Goal: Task Accomplishment & Management: Use online tool/utility

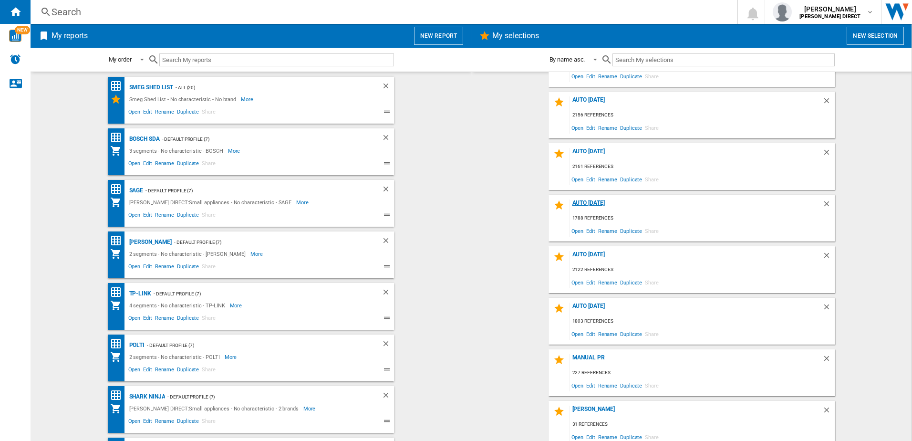
scroll to position [3, 0]
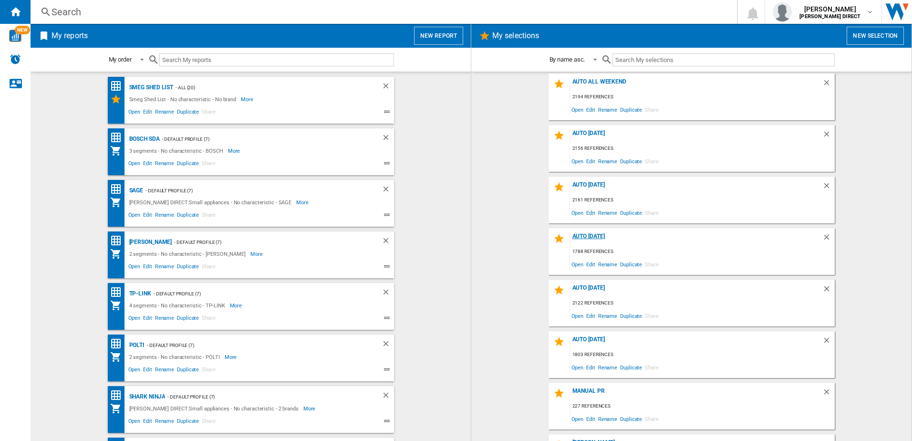
click at [602, 240] on div "AUTO [DATE]" at bounding box center [696, 239] width 252 height 13
click at [589, 267] on span "Edit" at bounding box center [591, 267] width 12 height 13
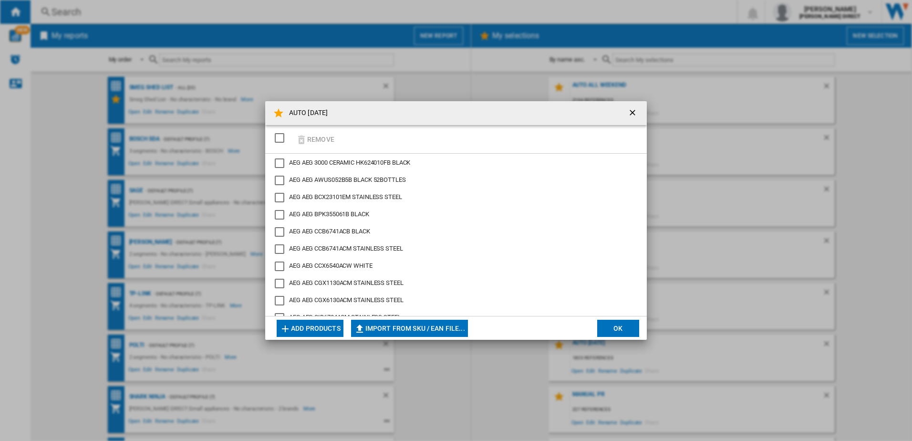
click at [278, 142] on div "SELECTIONS.EDITION_POPUP.SELECT_DESELECT" at bounding box center [280, 138] width 10 height 10
click at [315, 143] on button "Remove" at bounding box center [315, 139] width 44 height 22
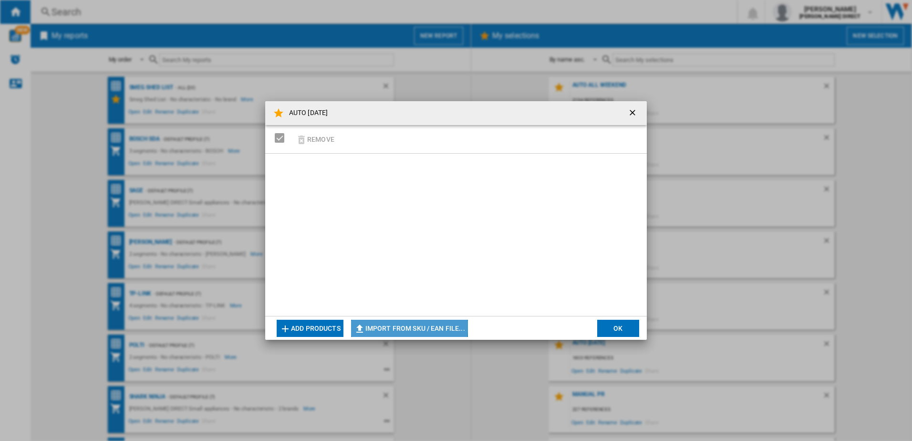
click at [376, 326] on button "Import from SKU / EAN file..." at bounding box center [409, 328] width 117 height 17
type input "**********"
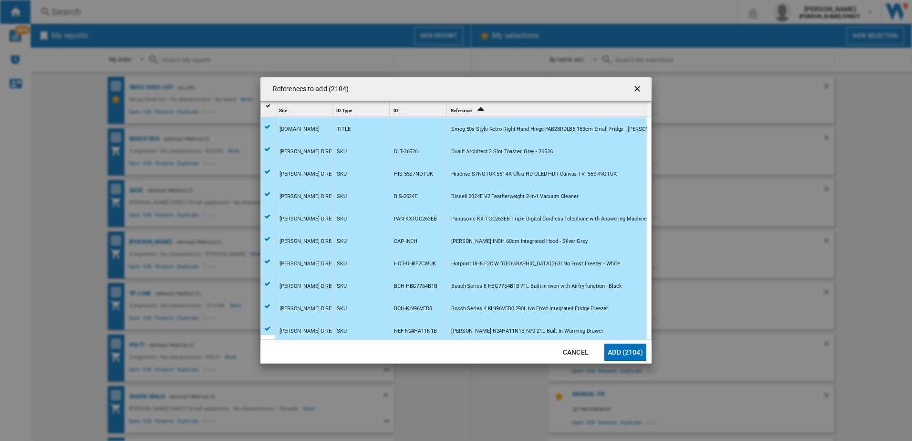
click at [626, 355] on button "Add (2104)" at bounding box center [626, 352] width 42 height 17
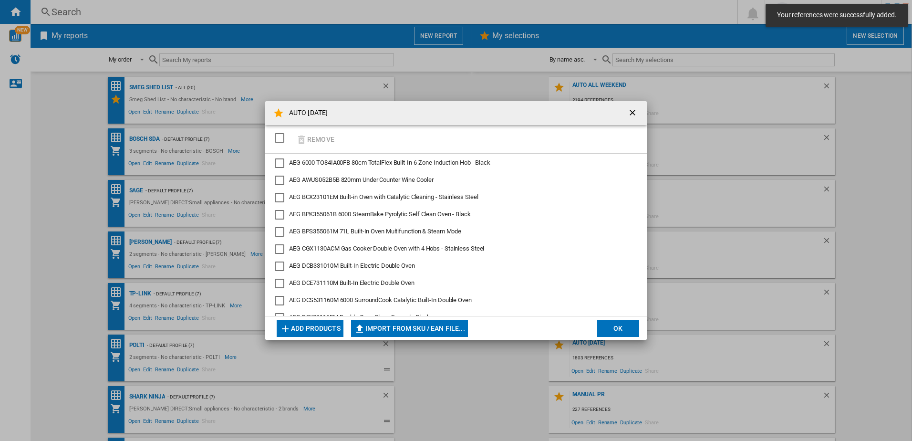
click at [621, 329] on button "OK" at bounding box center [618, 328] width 42 height 17
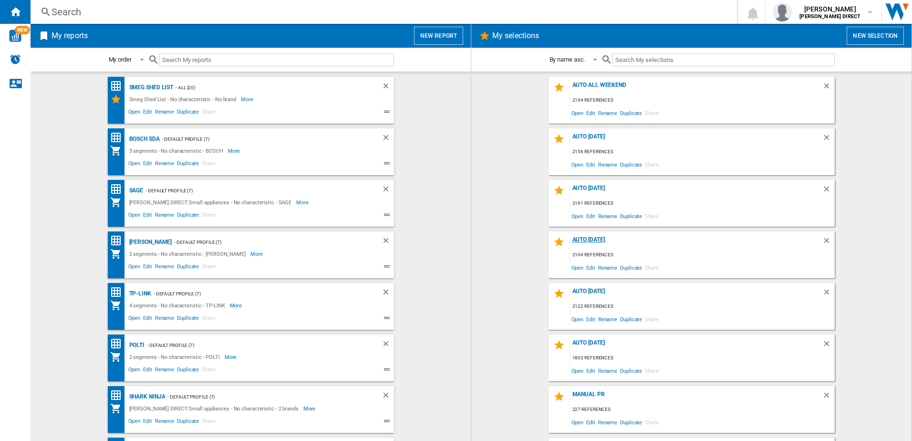
click at [592, 243] on div "AUTO [DATE]" at bounding box center [696, 242] width 252 height 13
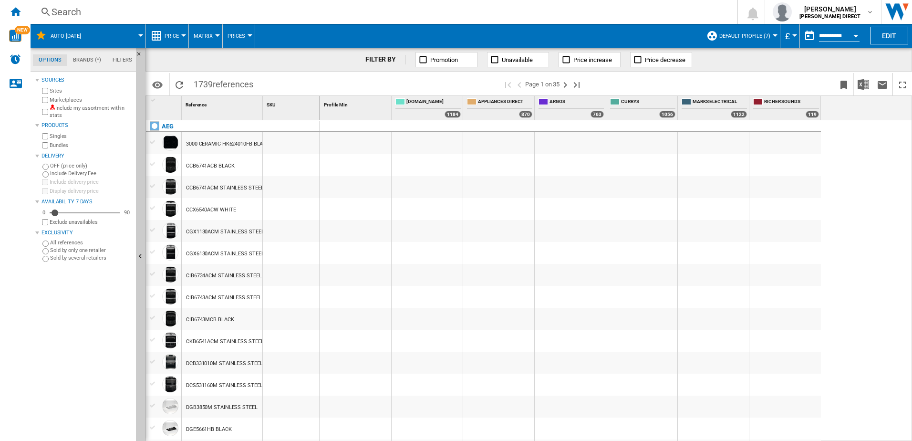
click at [82, 110] on label "Include my assortment within stats" at bounding box center [91, 111] width 83 height 15
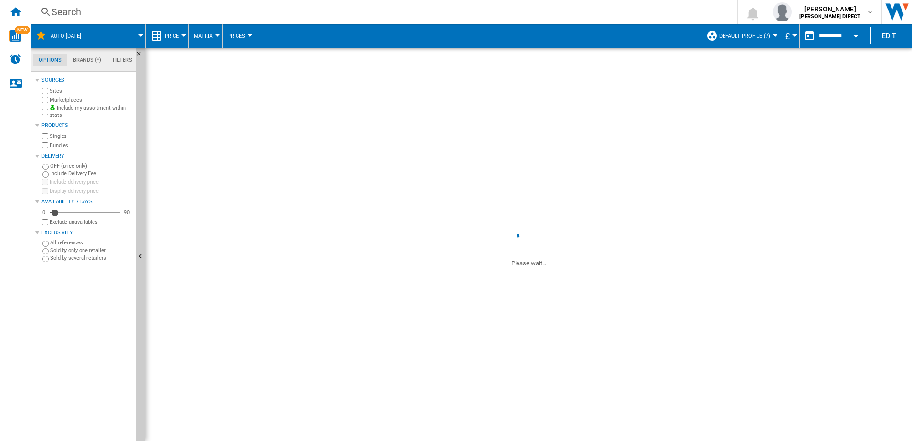
click at [50, 97] on label "Marketplaces" at bounding box center [91, 99] width 83 height 7
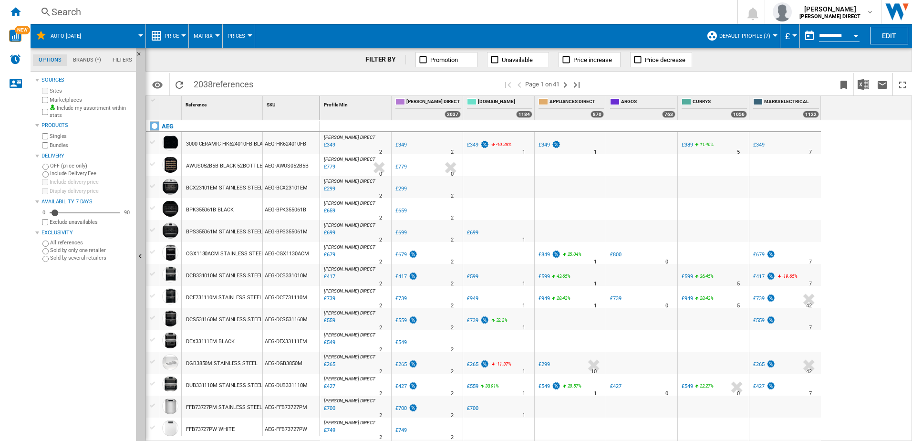
click at [49, 146] on div "Bundles" at bounding box center [86, 145] width 92 height 9
click at [62, 149] on div "Bundles" at bounding box center [86, 145] width 92 height 9
click at [62, 148] on label "Bundles" at bounding box center [91, 145] width 83 height 7
click at [867, 88] on img "Download in Excel" at bounding box center [863, 84] width 11 height 11
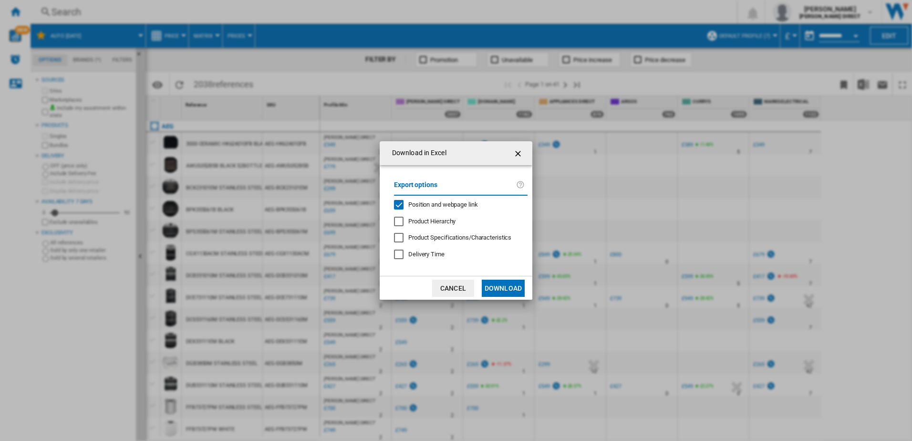
click at [430, 208] on span "Position and webpage link" at bounding box center [443, 204] width 70 height 7
click at [501, 293] on button "Download" at bounding box center [503, 288] width 43 height 17
